Goal: Book appointment/travel/reservation

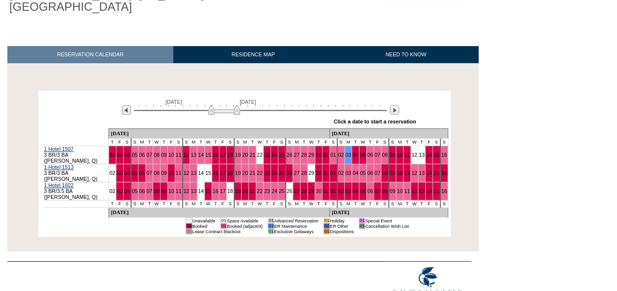
scroll to position [105, 0]
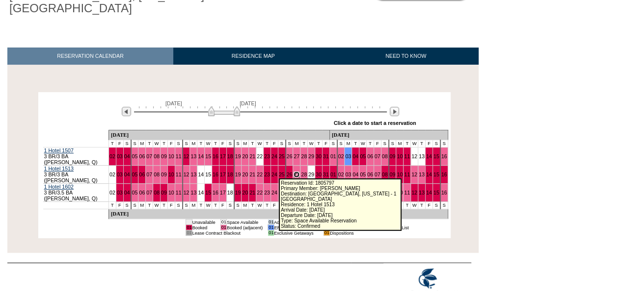
click at [293, 172] on link "27" at bounding box center [296, 175] width 6 height 6
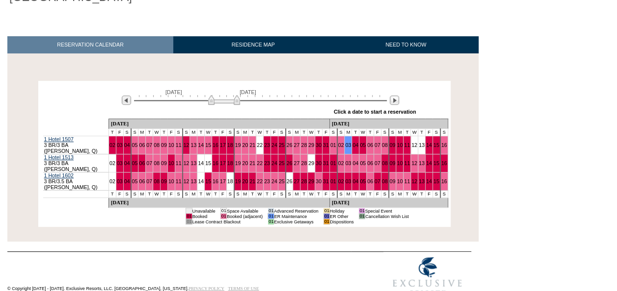
scroll to position [120, 0]
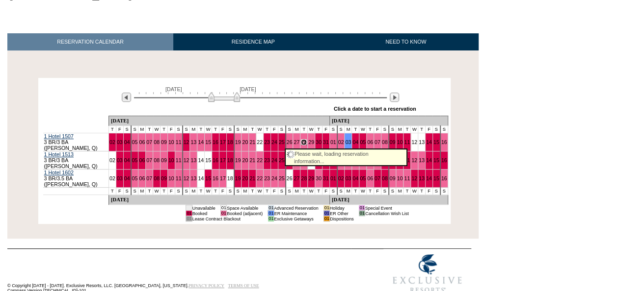
click at [301, 143] on link "28" at bounding box center [304, 142] width 6 height 6
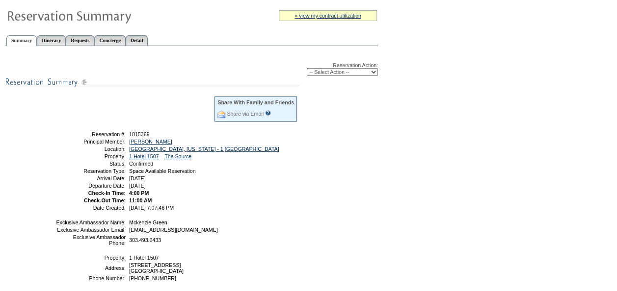
scroll to position [78, 0]
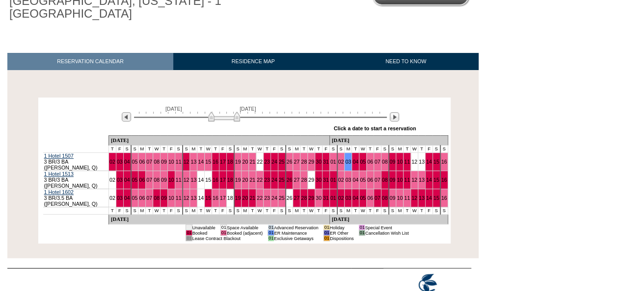
scroll to position [101, 0]
